Goal: Task Accomplishment & Management: Complete application form

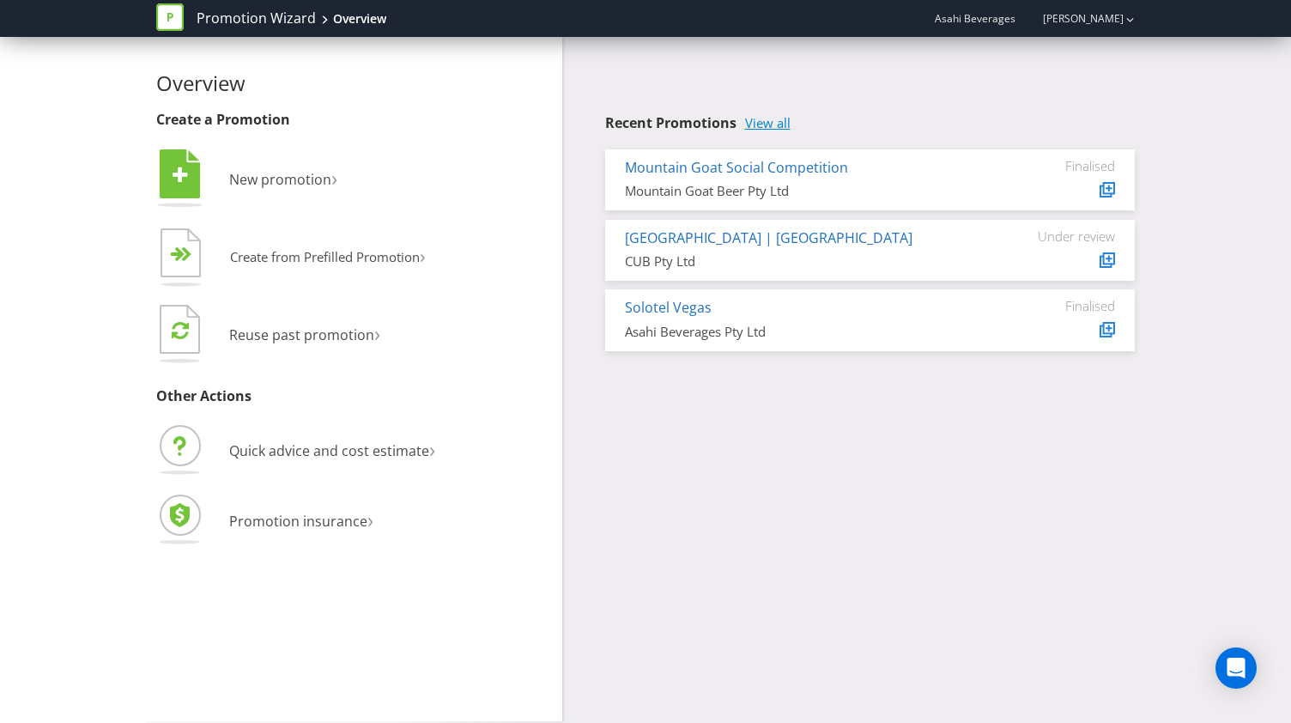
click at [762, 129] on link "View all" at bounding box center [767, 123] width 45 height 15
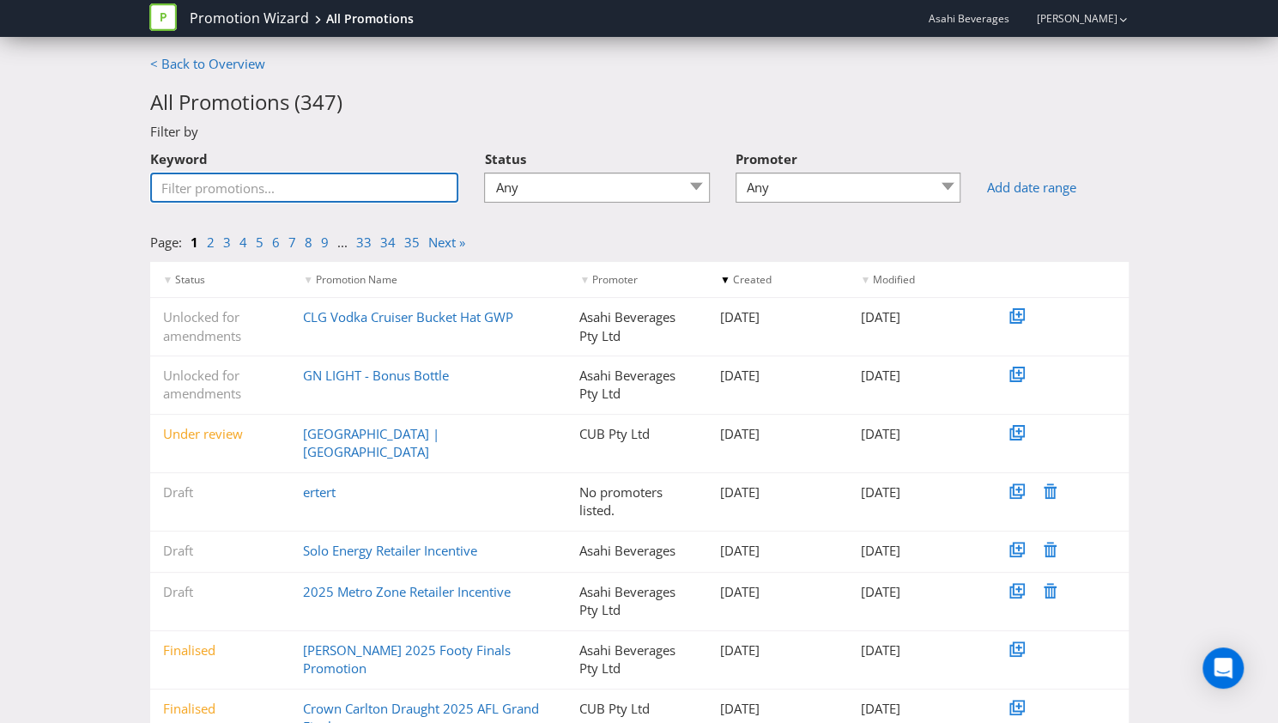
click at [304, 177] on input "Keyword" at bounding box center [304, 187] width 309 height 30
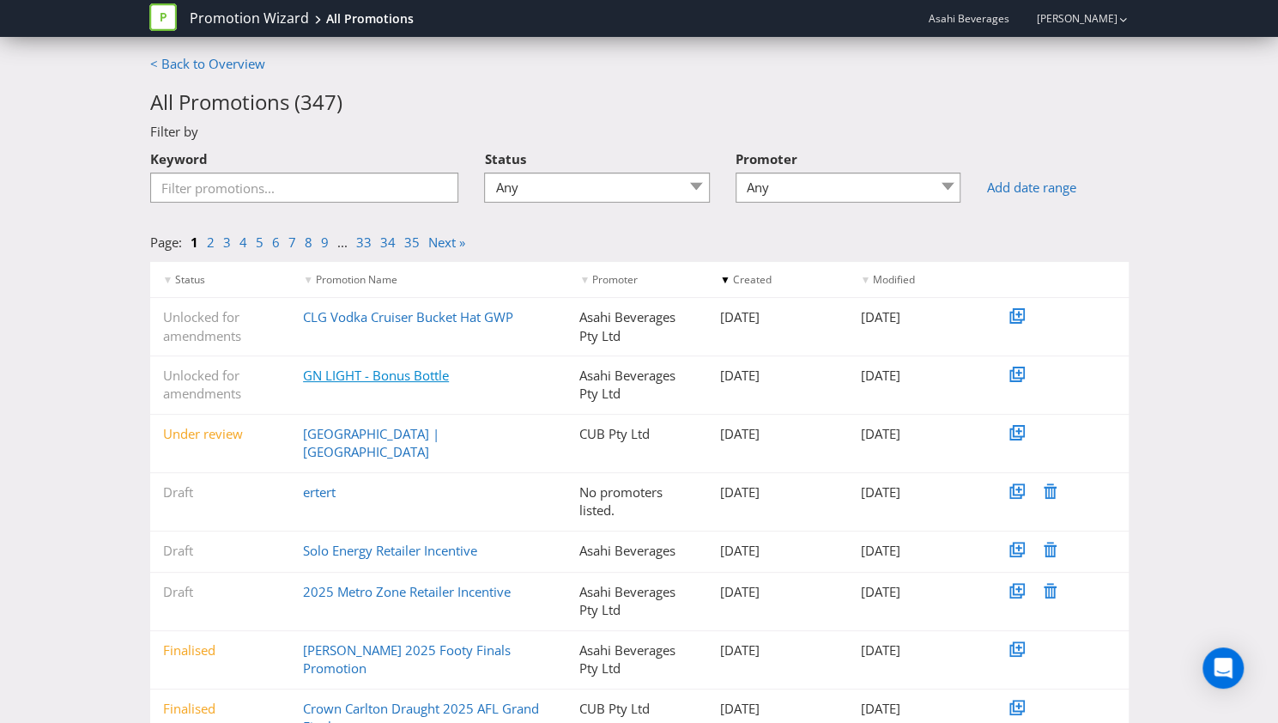
click at [346, 371] on link "GN LIGHT - Bonus Bottle" at bounding box center [376, 374] width 146 height 17
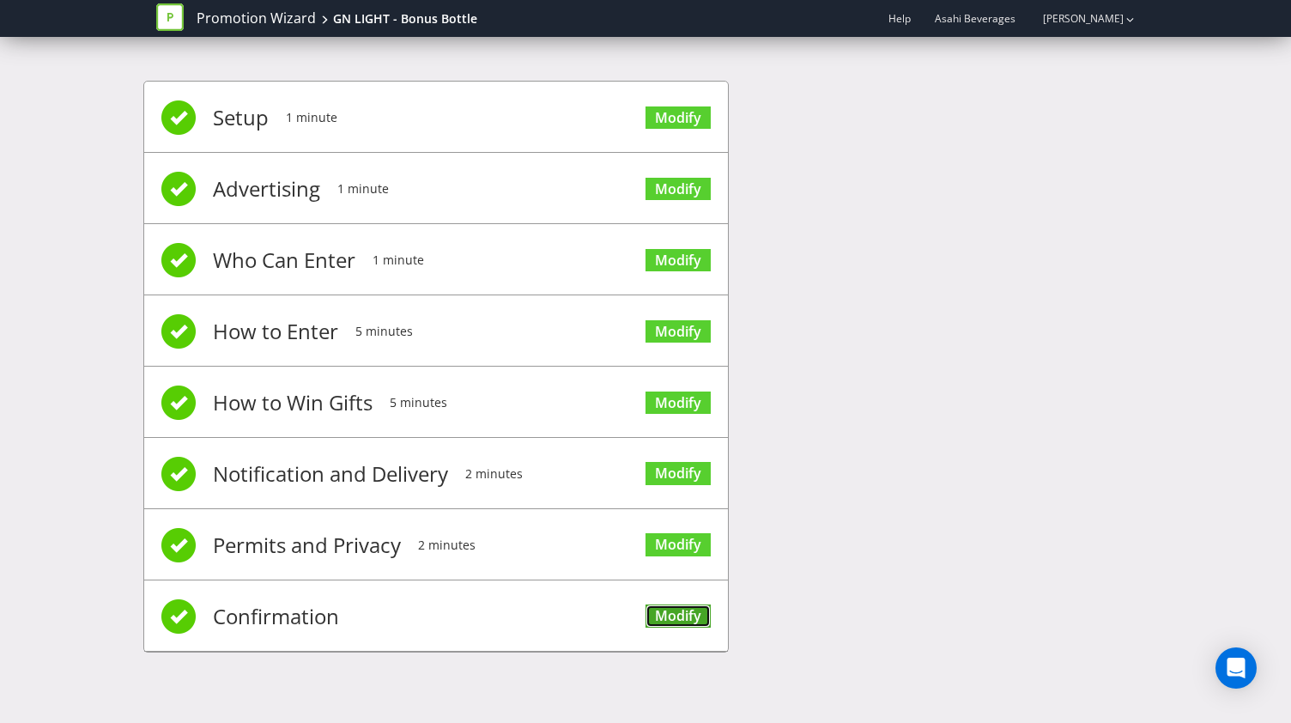
click at [681, 609] on link "Modify" at bounding box center [677, 615] width 65 height 23
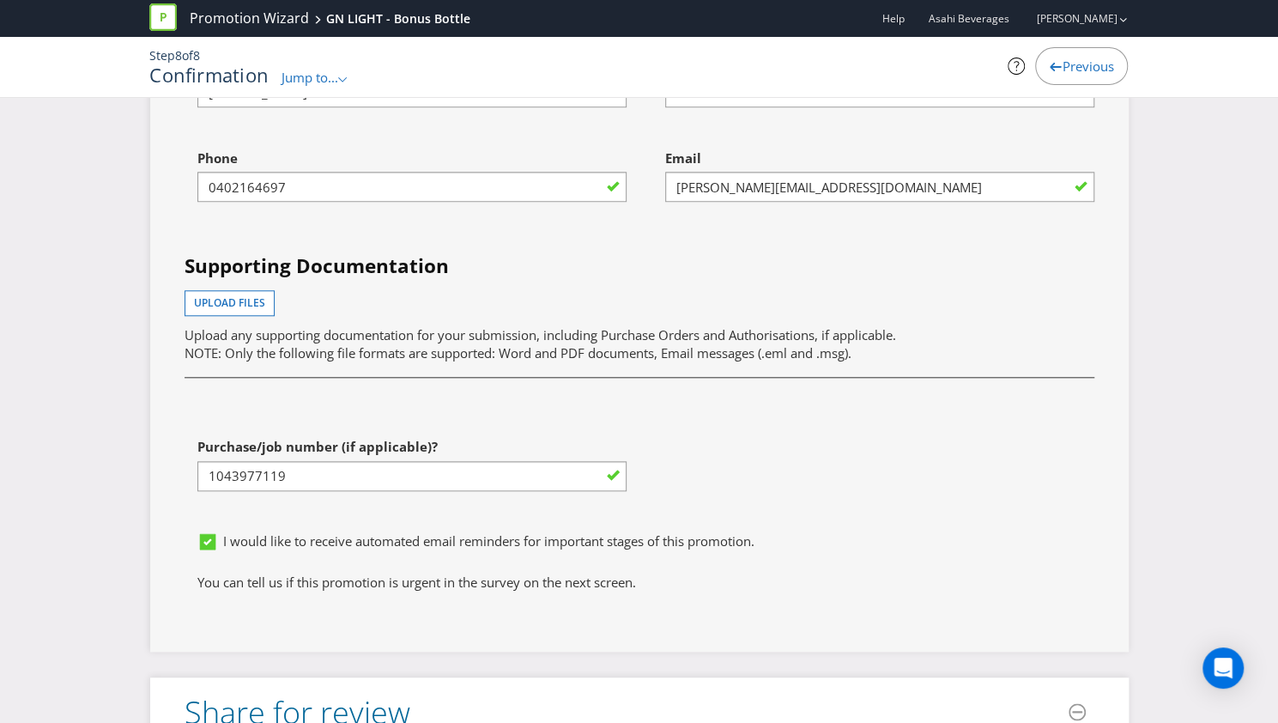
scroll to position [4669, 0]
click at [225, 294] on span "Upload files" at bounding box center [229, 301] width 71 height 15
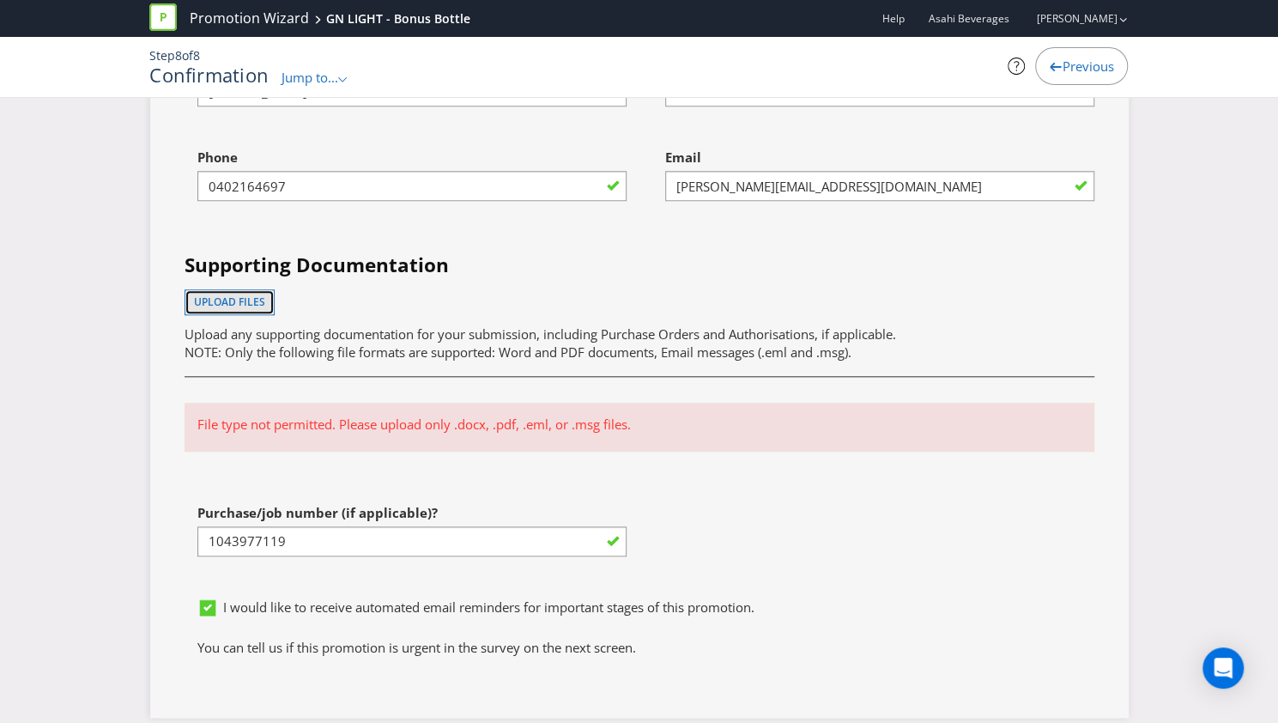
click at [254, 294] on span "Upload files" at bounding box center [229, 301] width 71 height 15
click at [215, 294] on span "Upload files" at bounding box center [229, 301] width 71 height 15
click at [239, 294] on span "Upload files" at bounding box center [229, 301] width 71 height 15
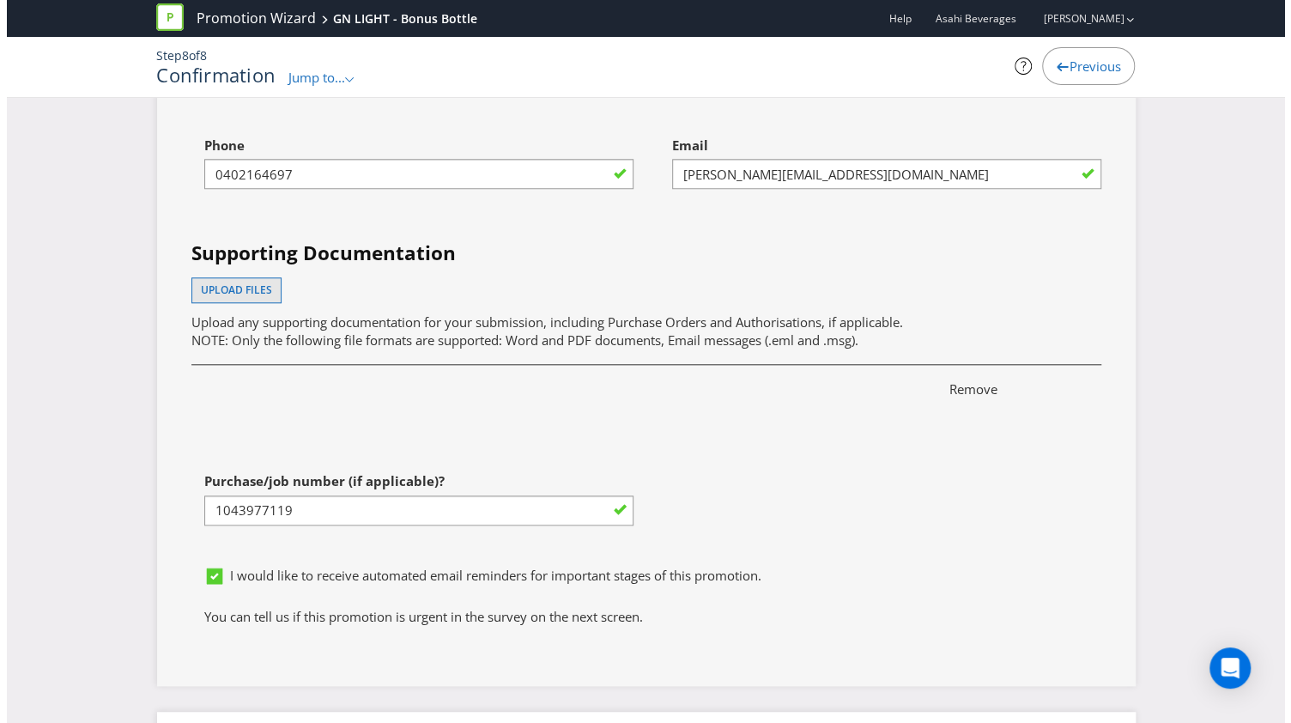
scroll to position [5055, 0]
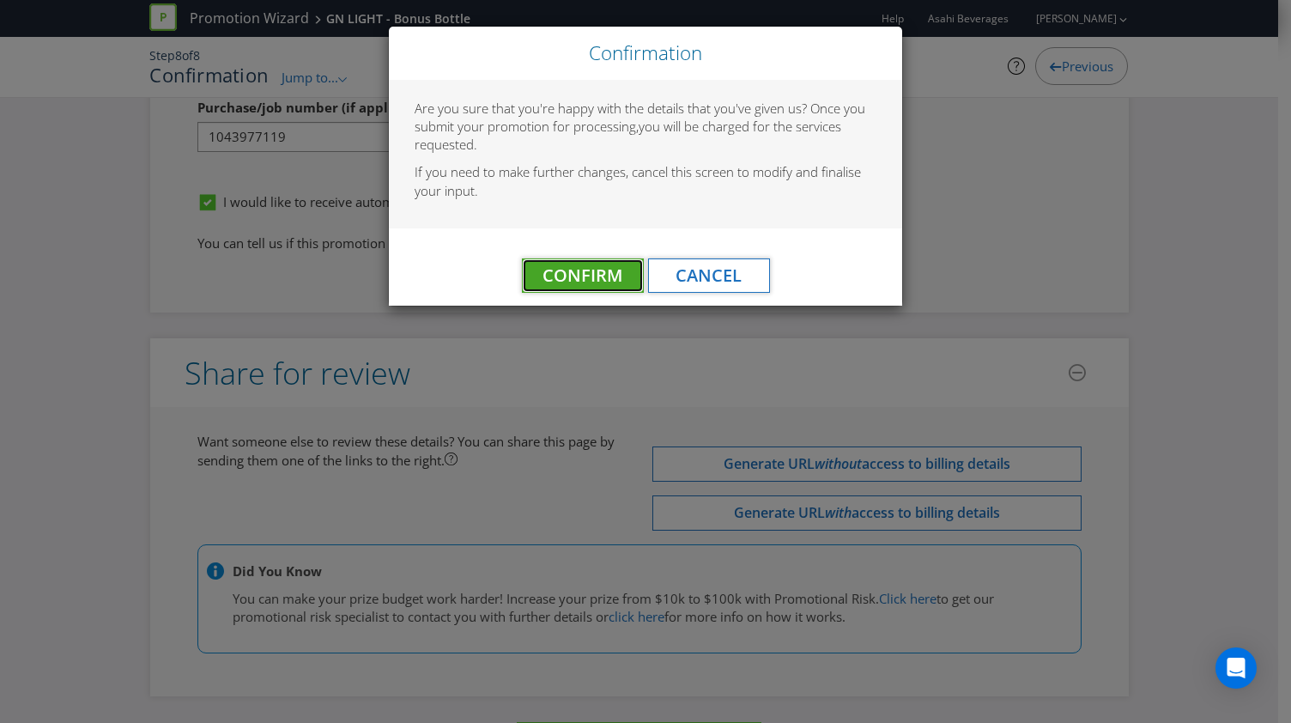
click at [574, 280] on span "Confirm" at bounding box center [582, 274] width 80 height 23
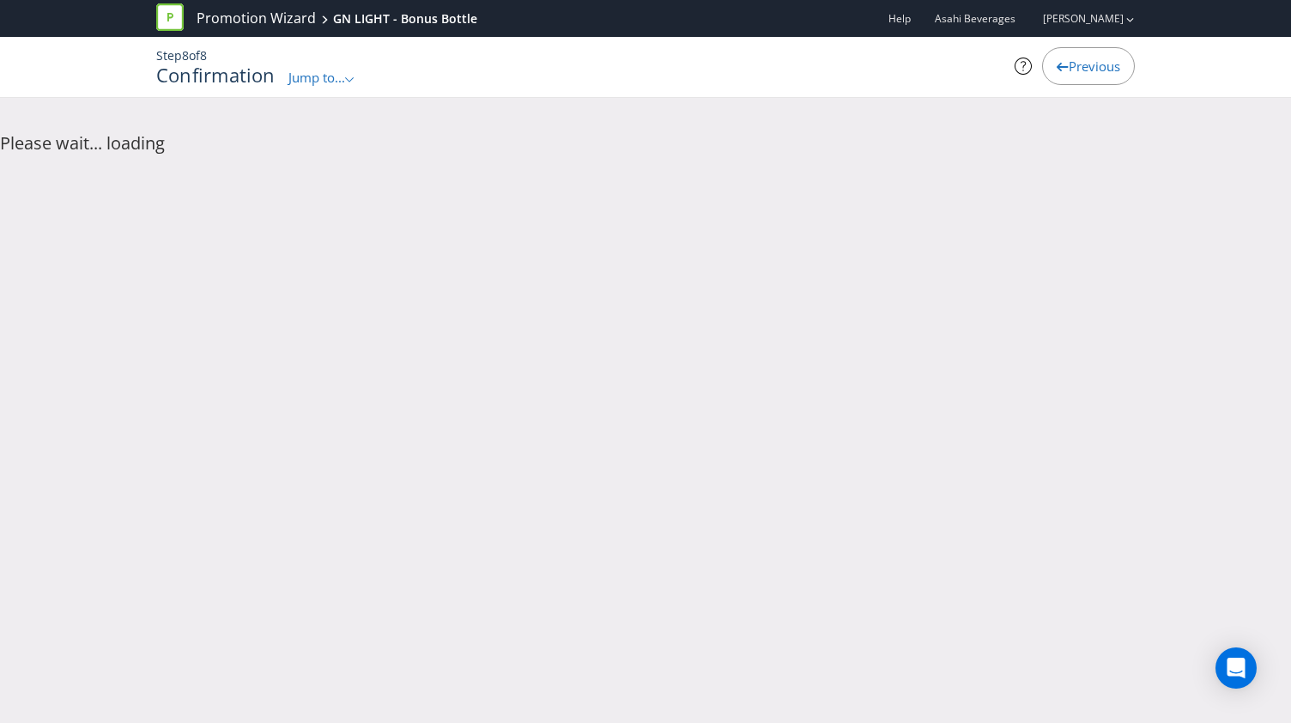
scroll to position [0, 0]
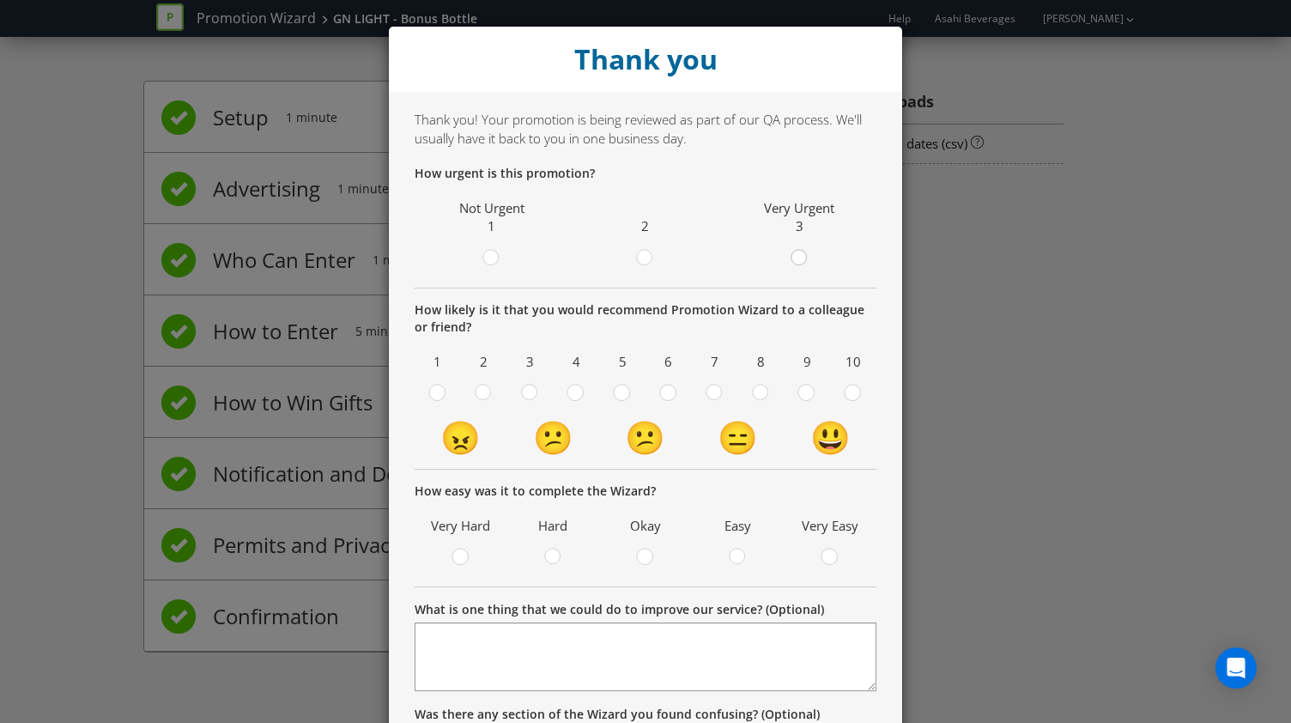
click at [795, 256] on div at bounding box center [799, 252] width 9 height 9
click at [0, 0] on input "radio" at bounding box center [0, 0] width 0 height 0
click at [660, 394] on circle at bounding box center [667, 391] width 15 height 15
click at [0, 0] on input "radio" at bounding box center [0, 0] width 0 height 0
click at [641, 554] on div at bounding box center [645, 551] width 9 height 9
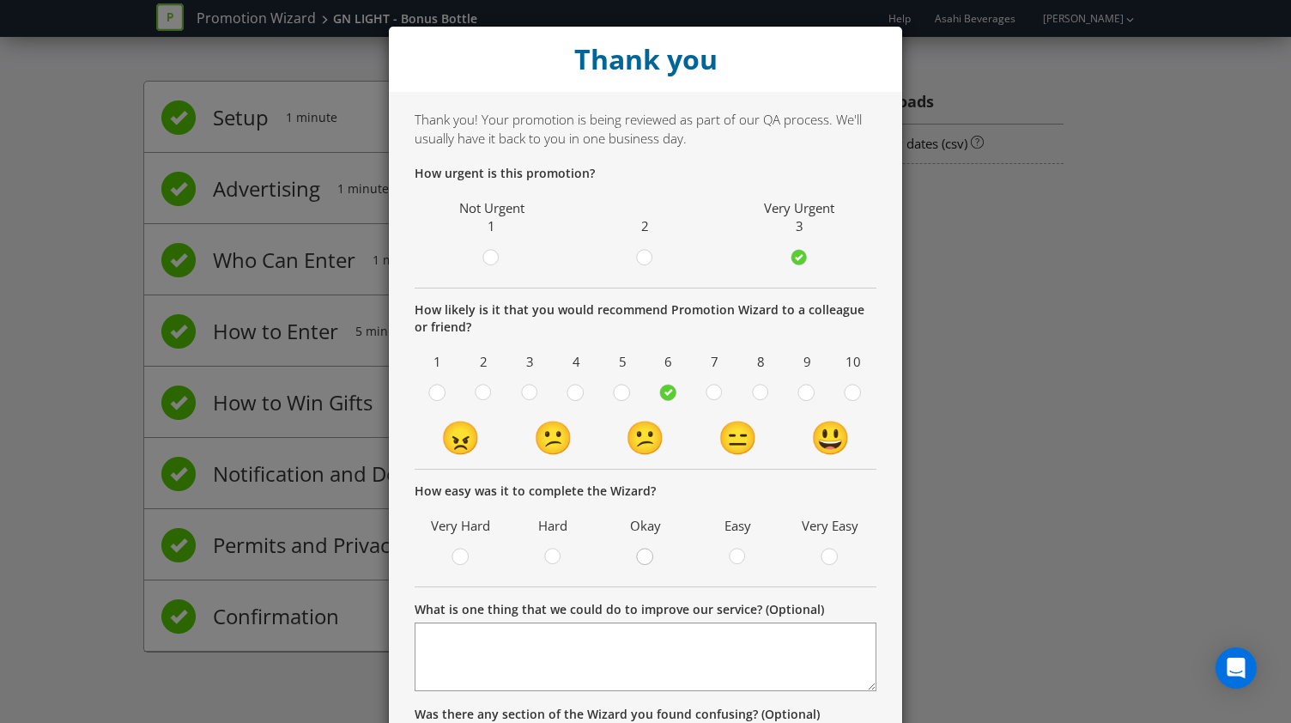
click at [0, 0] on input "radio" at bounding box center [0, 0] width 0 height 0
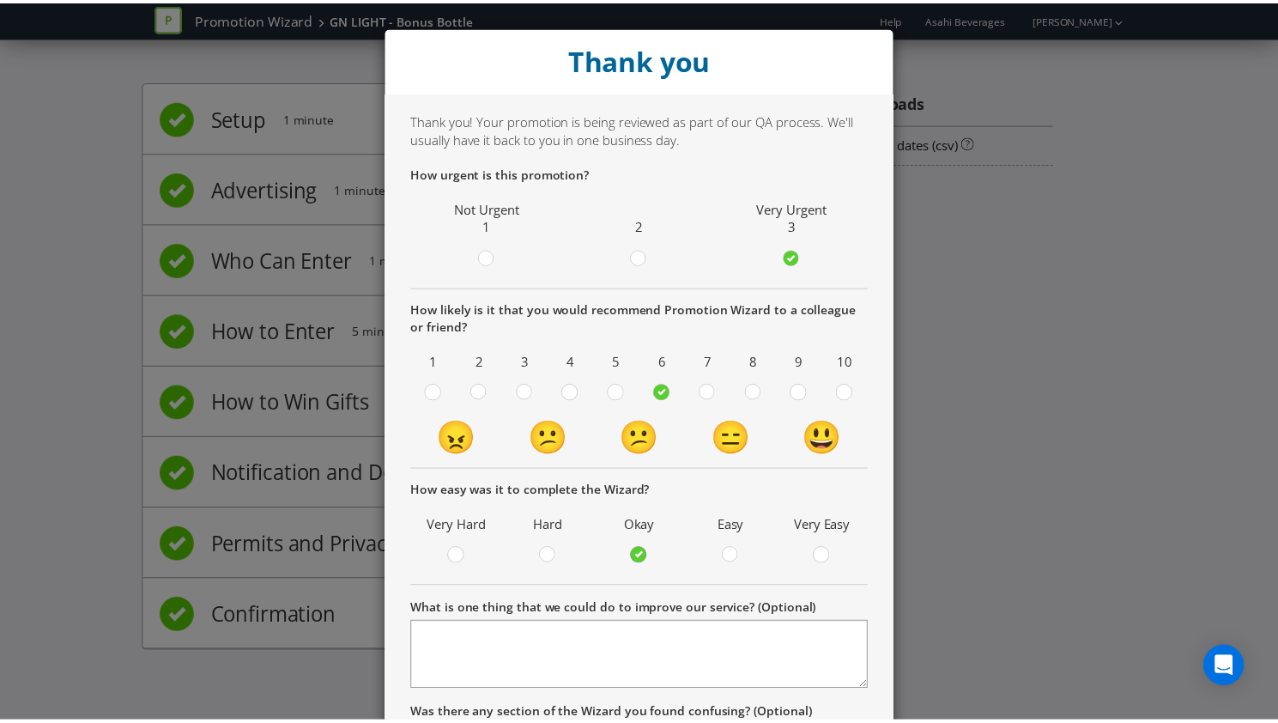
scroll to position [194, 0]
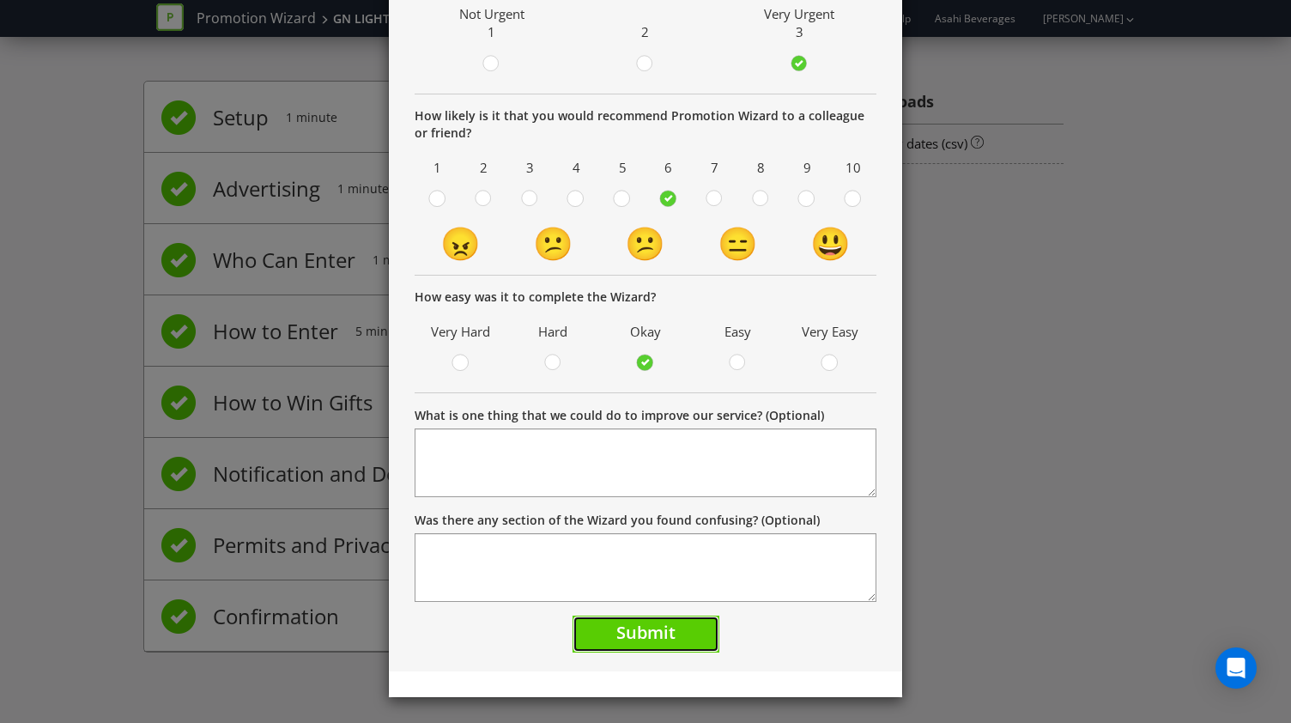
click at [647, 626] on span "Submit" at bounding box center [645, 631] width 59 height 23
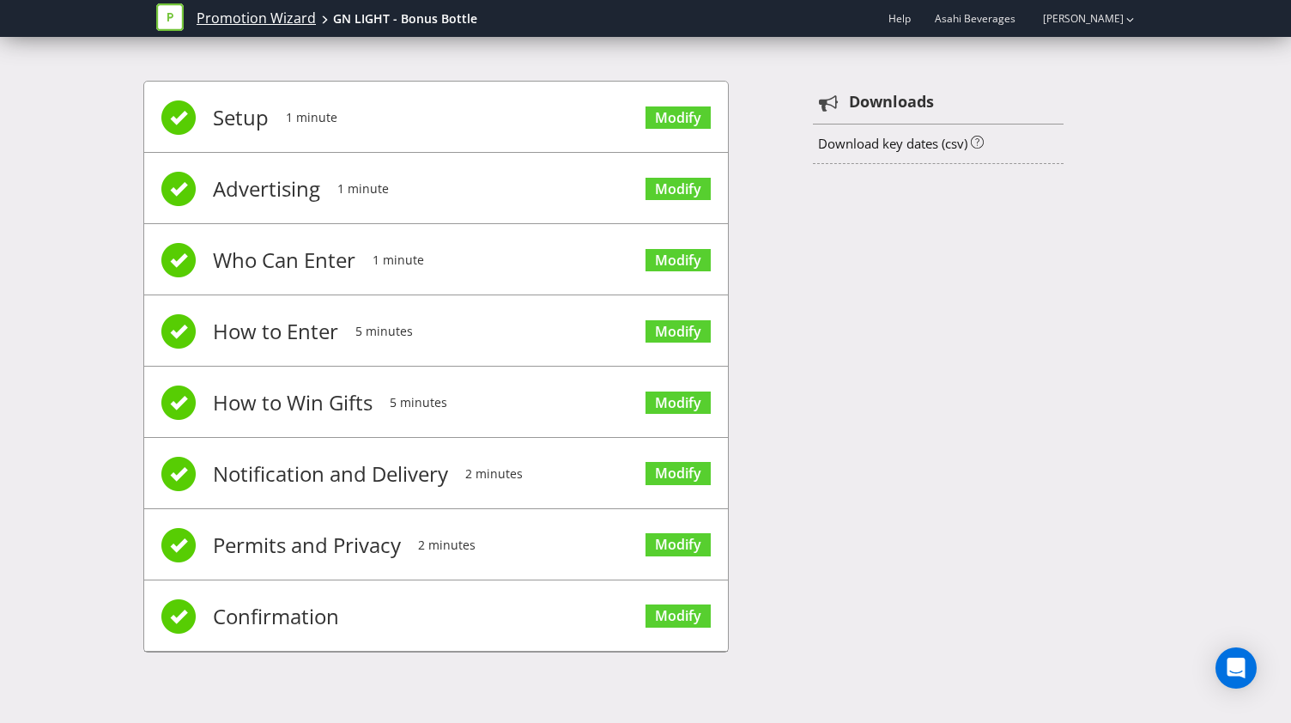
click at [263, 17] on link "Promotion Wizard" at bounding box center [256, 19] width 119 height 20
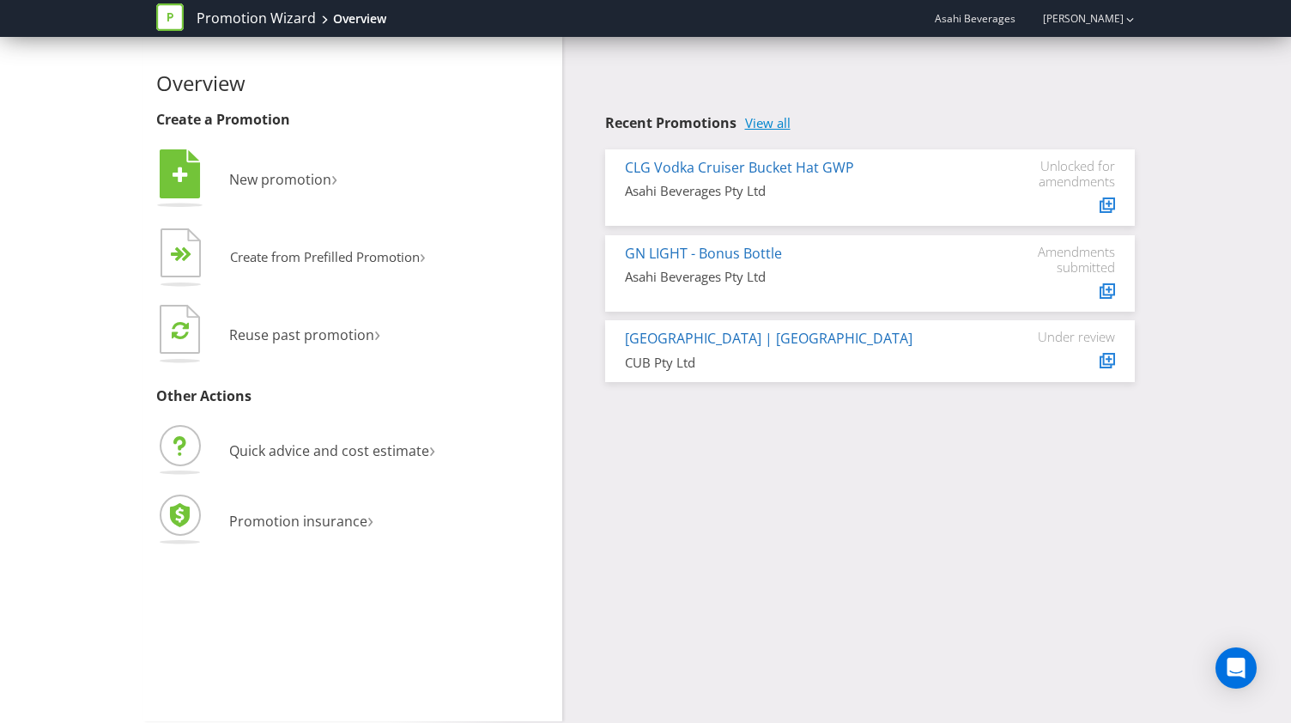
click at [775, 122] on link "View all" at bounding box center [767, 123] width 45 height 15
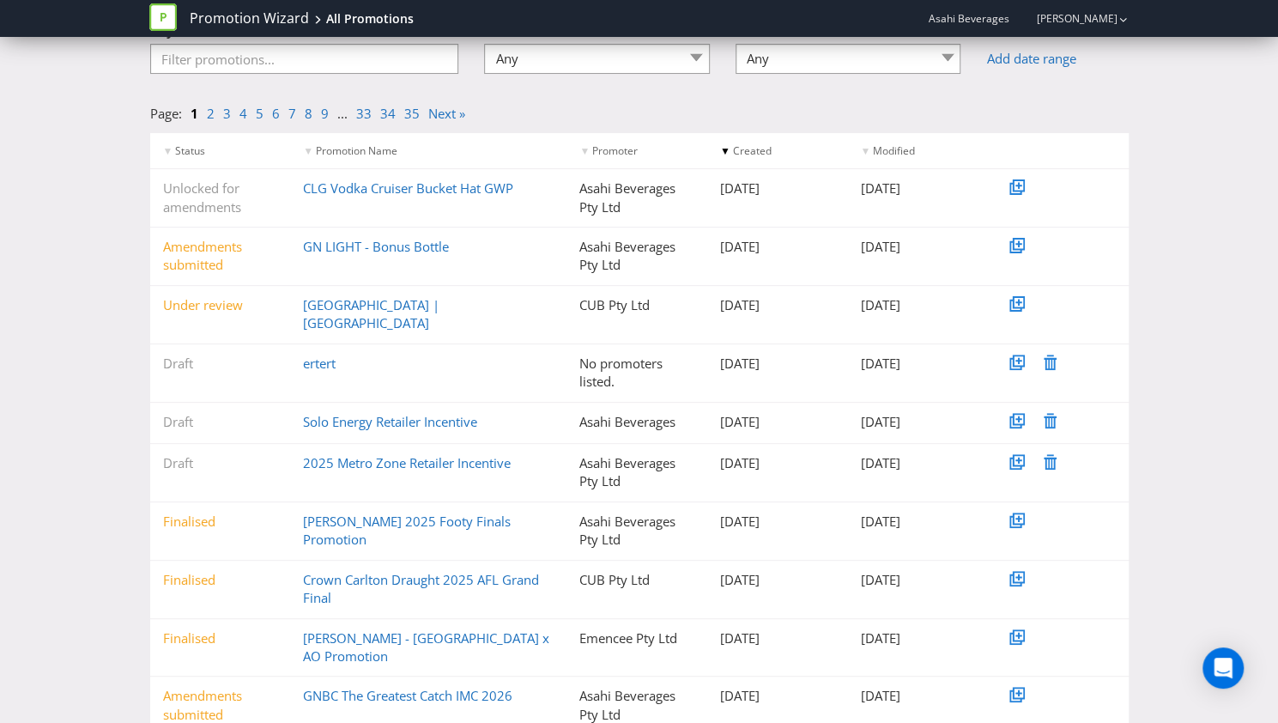
scroll to position [168, 0]
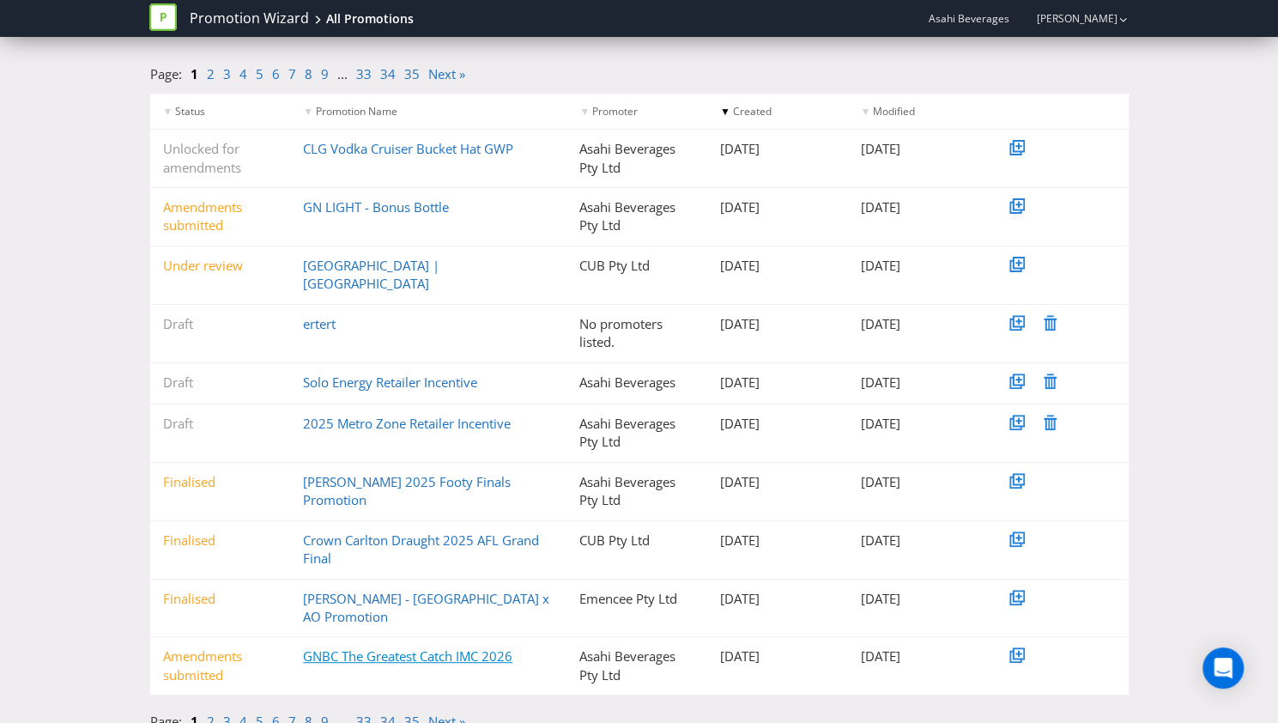
click at [362, 647] on link "GNBC The Greatest Catch IMC 2026" at bounding box center [407, 655] width 209 height 17
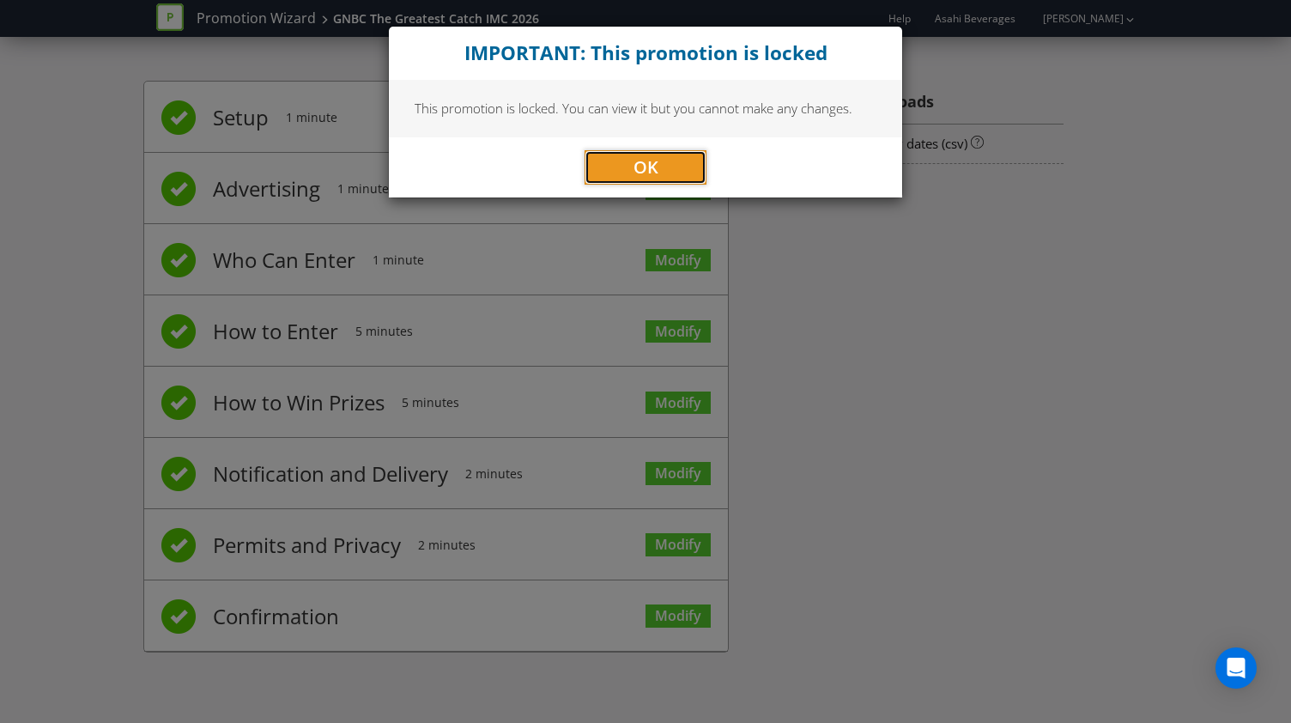
click at [645, 163] on span "OK" at bounding box center [645, 166] width 25 height 23
